Goal: Information Seeking & Learning: Stay updated

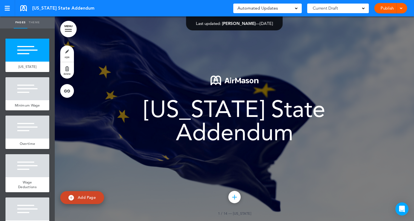
click at [295, 9] on span at bounding box center [296, 8] width 3 height 3
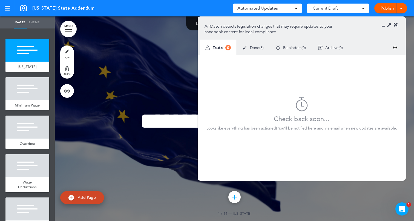
click at [253, 47] on span "Done" at bounding box center [254, 48] width 9 height 4
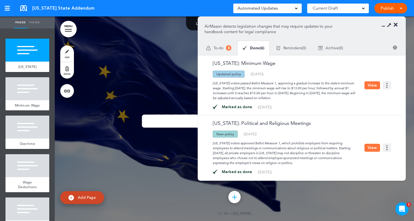
click at [284, 45] on div "Reminders ( 0 )" at bounding box center [291, 48] width 42 height 15
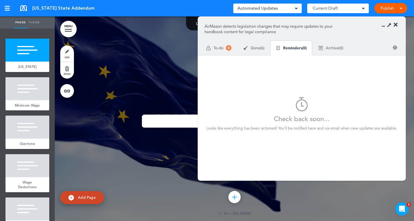
click at [256, 46] on span "Done" at bounding box center [255, 48] width 9 height 4
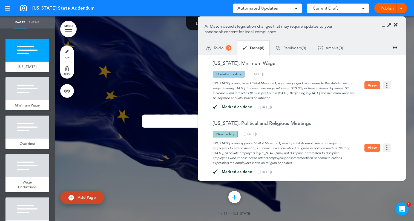
click at [315, 93] on div "[US_STATE] voters passed Ballot Measure 1, approving a gradual increase to the …" at bounding box center [285, 88] width 160 height 23
click at [371, 85] on button "View" at bounding box center [372, 85] width 16 height 8
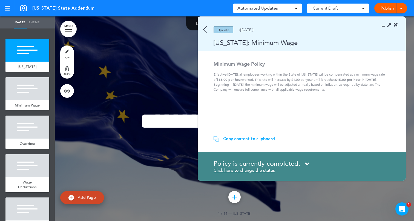
click at [205, 31] on img at bounding box center [205, 29] width 4 height 7
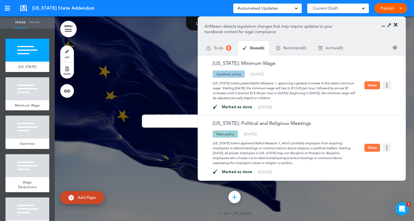
click at [234, 126] on link "[US_STATE]: Political and Religious Meetings" at bounding box center [258, 123] width 107 height 5
click at [238, 123] on link "[US_STATE]: Political and Religious Meetings" at bounding box center [258, 123] width 107 height 5
click at [374, 148] on button "View" at bounding box center [372, 148] width 16 height 8
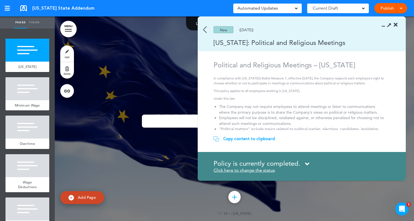
click at [307, 163] on icon at bounding box center [307, 163] width 4 height 7
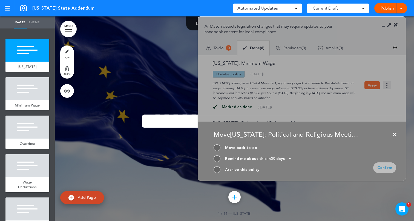
click at [242, 145] on div "Move back to-do" at bounding box center [241, 147] width 32 height 5
click at [241, 149] on div "Move back to-do" at bounding box center [241, 147] width 32 height 5
click at [219, 148] on div at bounding box center [217, 147] width 7 height 7
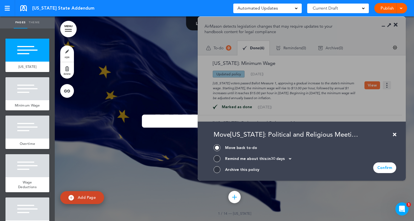
click at [395, 133] on icon at bounding box center [394, 134] width 3 height 5
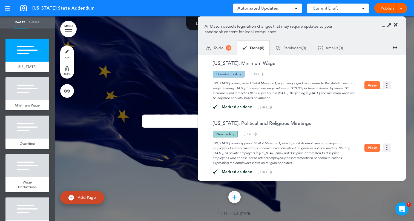
click at [297, 49] on span "Reminders" at bounding box center [292, 48] width 18 height 4
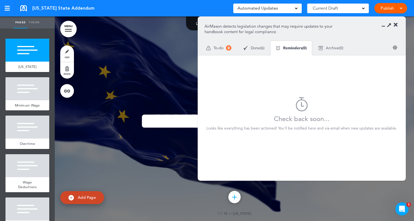
click at [247, 46] on img at bounding box center [245, 48] width 5 height 5
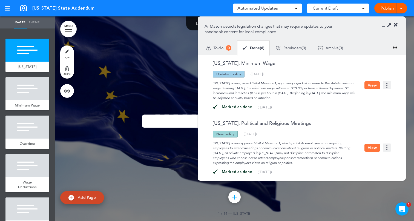
click at [223, 47] on div "To-do 0" at bounding box center [218, 47] width 37 height 15
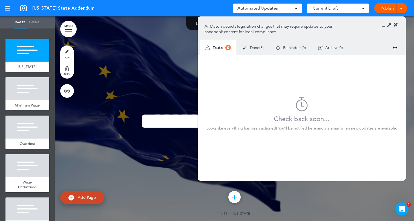
click at [251, 49] on span "Done" at bounding box center [254, 48] width 9 height 4
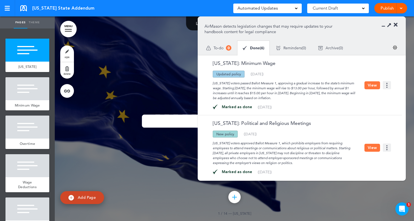
click at [368, 84] on button "View" at bounding box center [372, 85] width 16 height 8
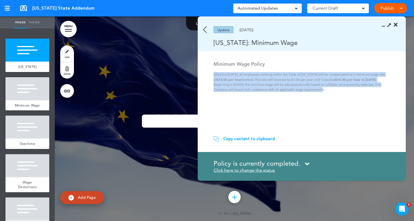
drag, startPoint x: 214, startPoint y: 73, endPoint x: 335, endPoint y: 93, distance: 122.7
click at [335, 93] on section "Minimum Wage Policy Effective [DATE], all employees working within the State of…" at bounding box center [300, 95] width 204 height 69
copy p "Effective [DATE], all employees working within the State of [US_STATE] will be …"
click at [267, 90] on p "Effective [DATE], all employees working within the State of [US_STATE] will be …" at bounding box center [303, 82] width 178 height 20
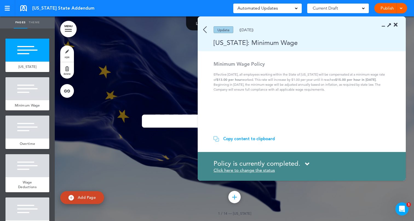
click at [241, 64] on strong "Minimum Wage Policy" at bounding box center [239, 64] width 51 height 6
copy strong "Minimum Wage Policy"
click at [202, 31] on div "Update ([DATE])" at bounding box center [294, 29] width 192 height 7
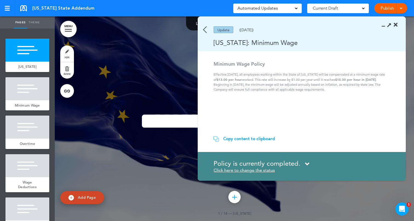
click at [208, 29] on div "Update ([DATE])" at bounding box center [294, 29] width 192 height 7
click at [203, 30] on div "Update ([DATE])" at bounding box center [294, 29] width 192 height 7
click at [204, 30] on img at bounding box center [205, 29] width 4 height 7
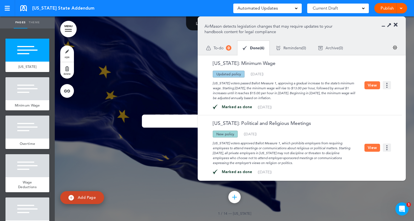
click at [230, 24] on p "AirMason detects legislation changes that may require updates to your handbook …" at bounding box center [273, 29] width 136 height 11
copy div "LorEmips dolorsi ametconsect adipisc elit sed doeiusm tempori ut labo etdolore …"
click at [332, 100] on div "Marked as done ([DATE])" at bounding box center [285, 104] width 160 height 9
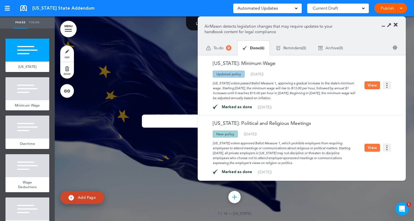
click at [386, 86] on img at bounding box center [387, 85] width 8 height 8
click at [334, 68] on div "[US_STATE]: Minimum Wage" at bounding box center [285, 66] width 160 height 10
click at [203, 67] on div "[US_STATE]: Minimum Wage Updated policy New policy Deleted policy ([DATE]) [US_…" at bounding box center [299, 85] width 202 height 60
click at [395, 48] on img at bounding box center [395, 47] width 5 height 5
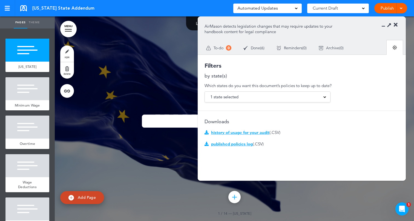
click at [395, 48] on img at bounding box center [394, 47] width 5 height 5
click at [218, 48] on span "To-do" at bounding box center [219, 48] width 10 height 4
